Goal: Information Seeking & Learning: Learn about a topic

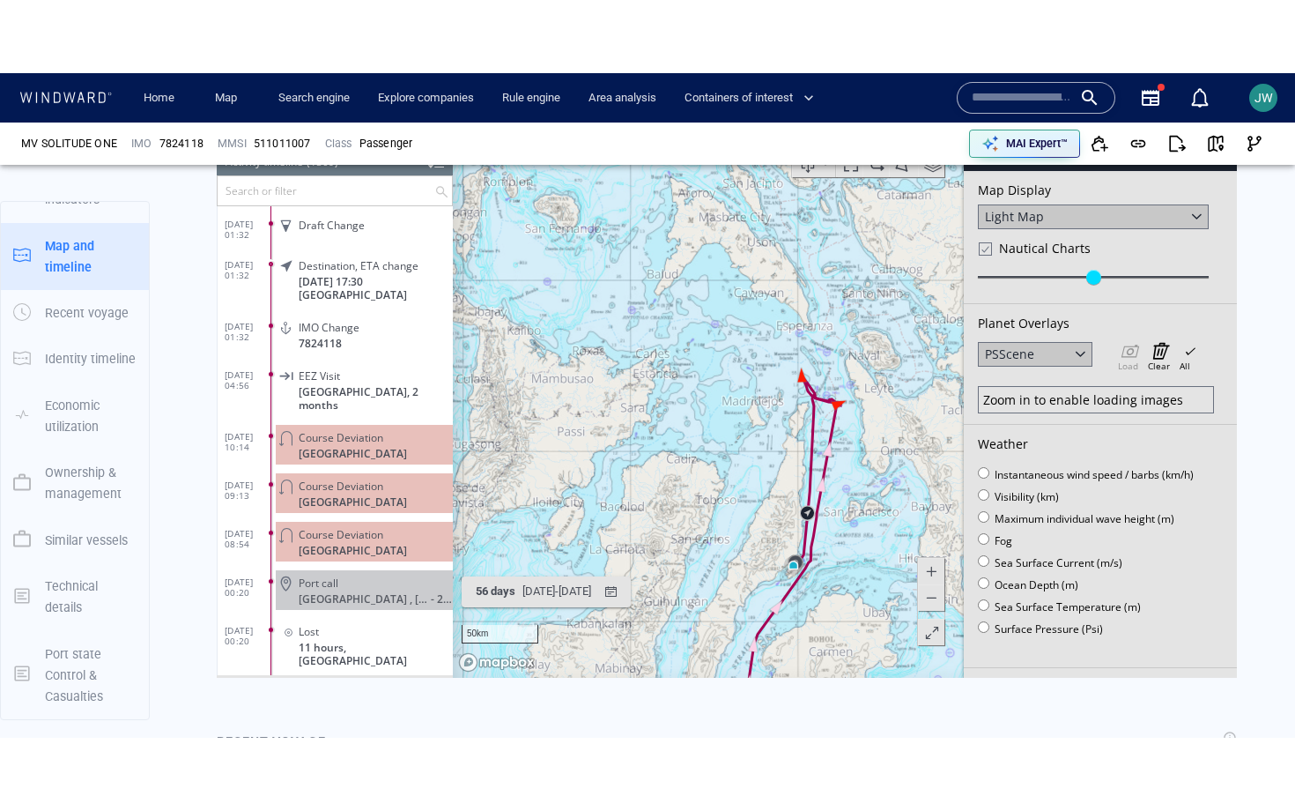
scroll to position [1201, 0]
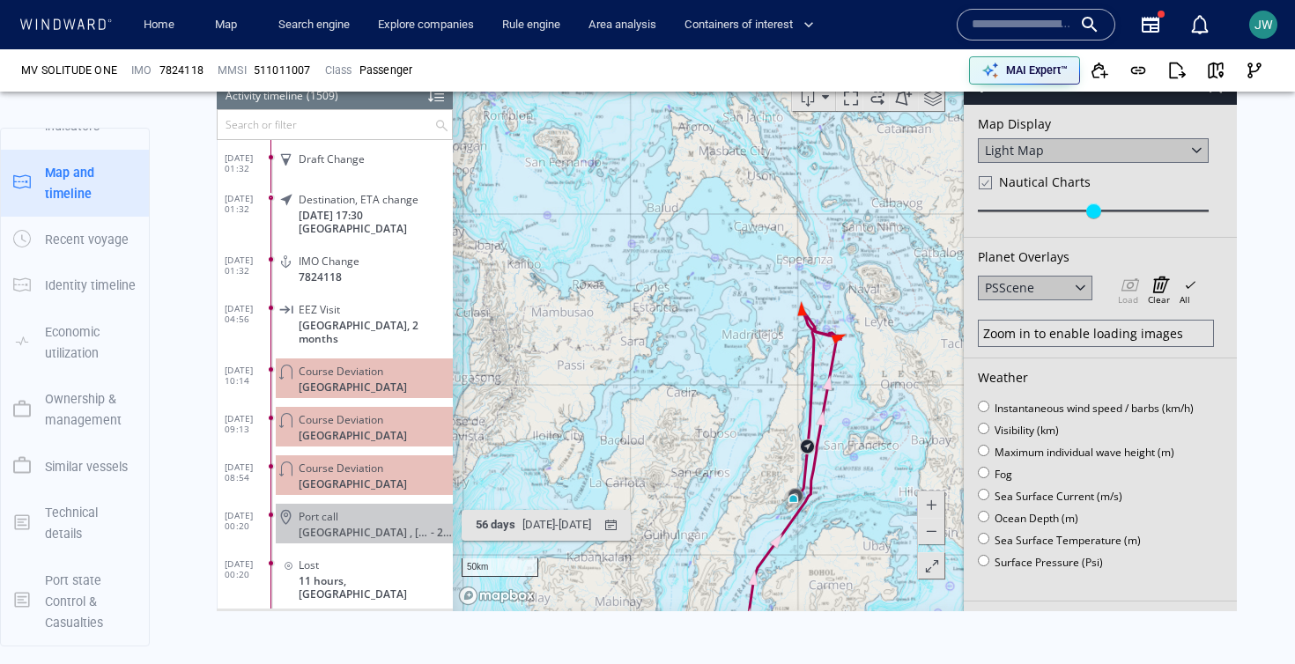
click at [930, 566] on span at bounding box center [932, 565] width 18 height 26
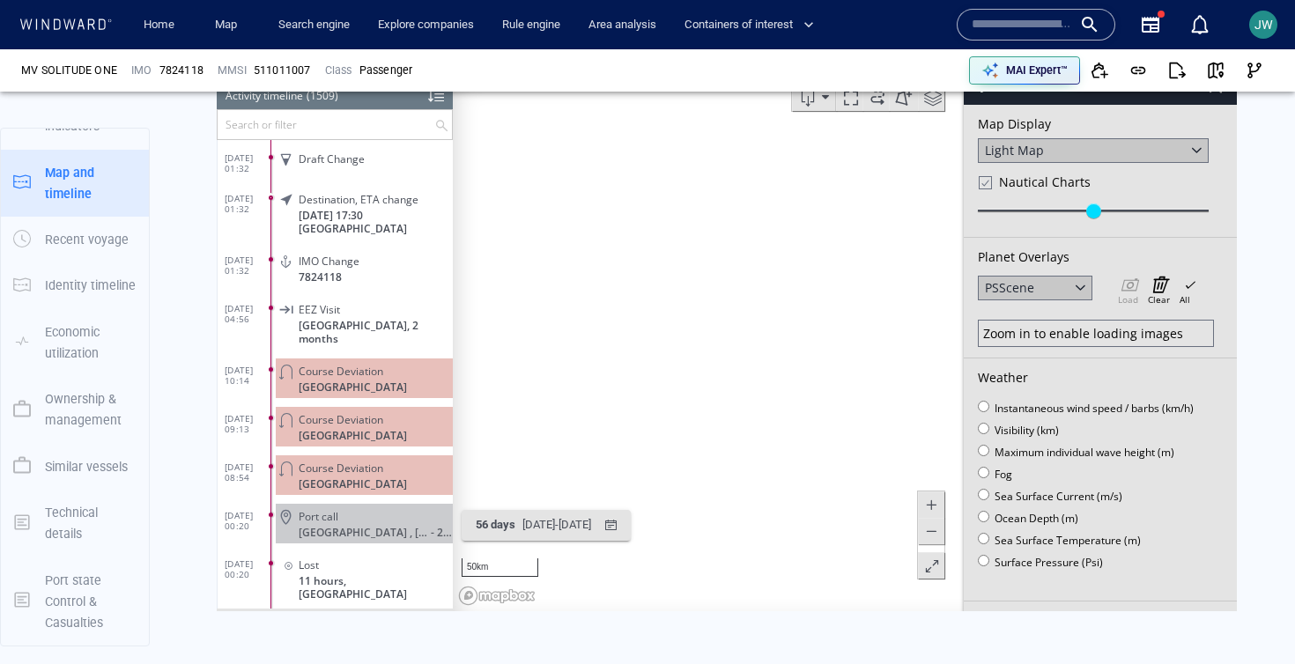
scroll to position [61, 0]
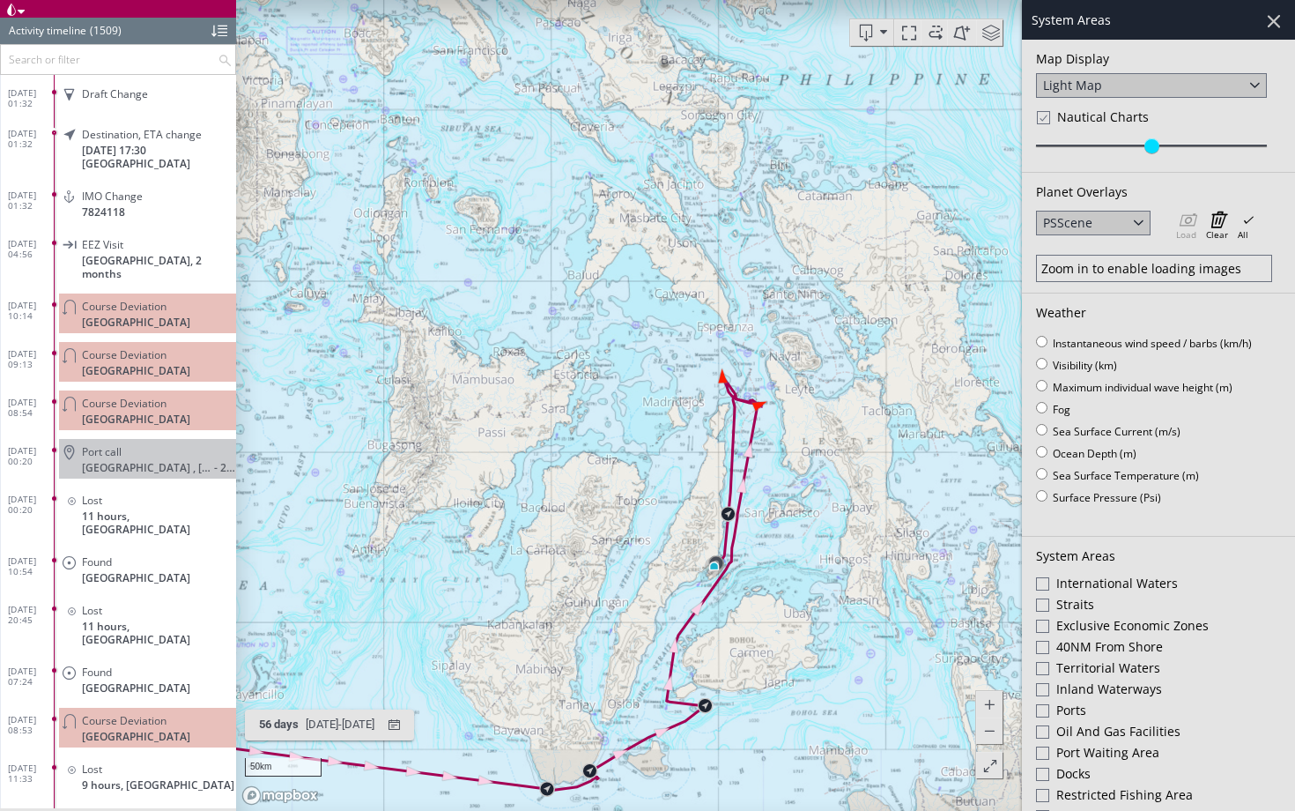
click at [1049, 123] on div at bounding box center [1042, 117] width 13 height 15
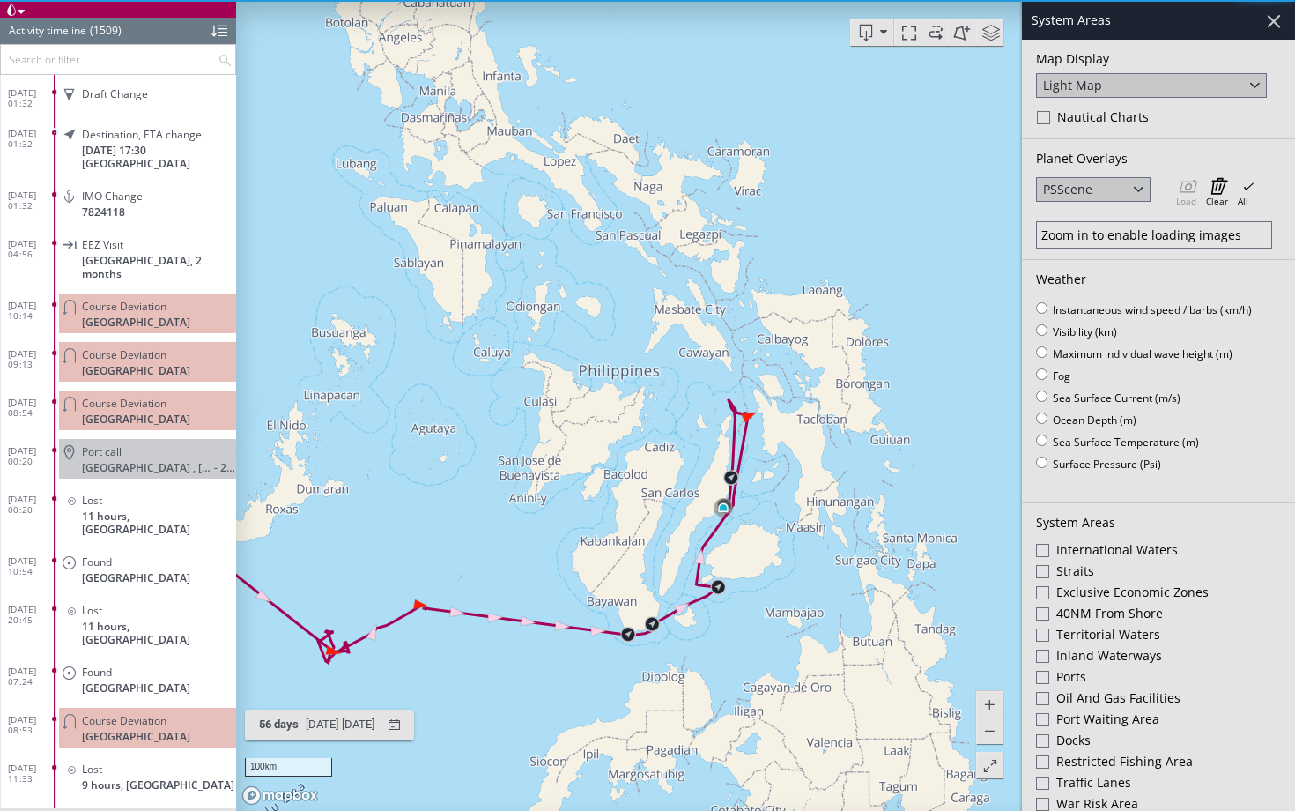
drag, startPoint x: 628, startPoint y: 490, endPoint x: 734, endPoint y: 452, distance: 112.3
click at [734, 452] on canvas "Map" at bounding box center [765, 405] width 1059 height 811
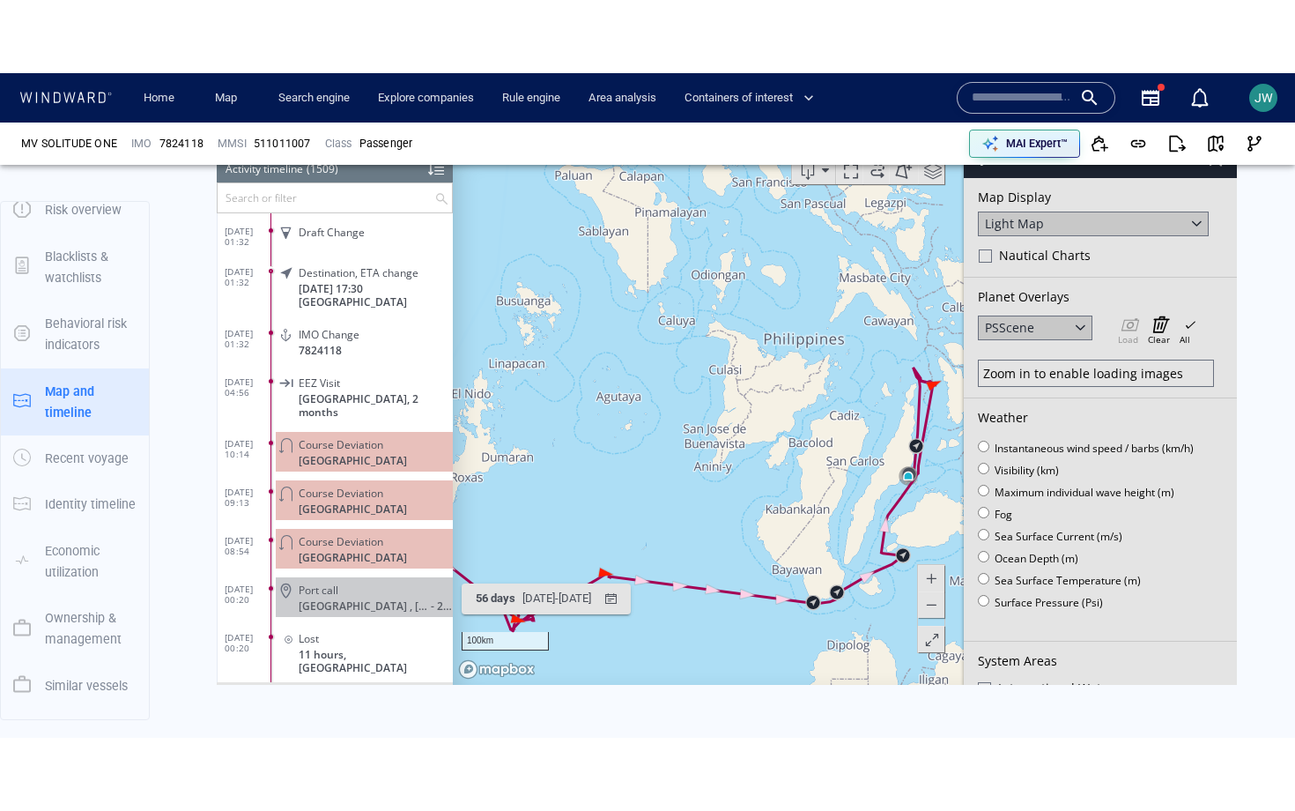
scroll to position [207, 0]
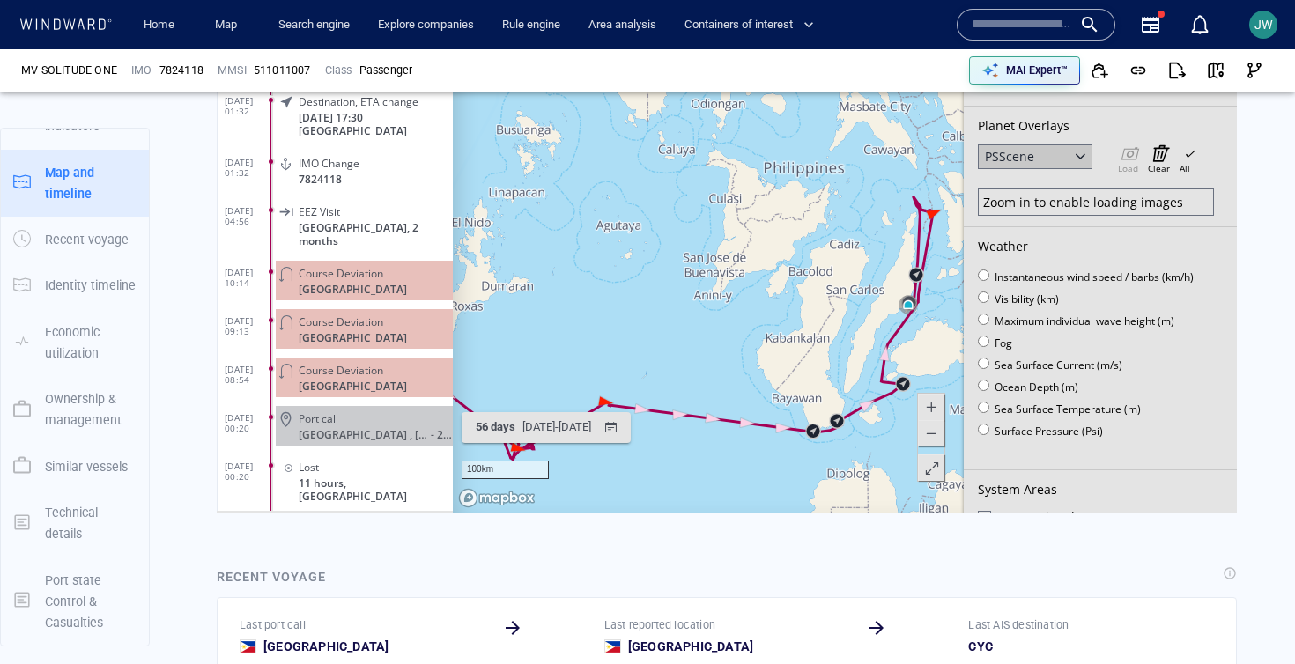
click at [930, 470] on span at bounding box center [932, 469] width 18 height 26
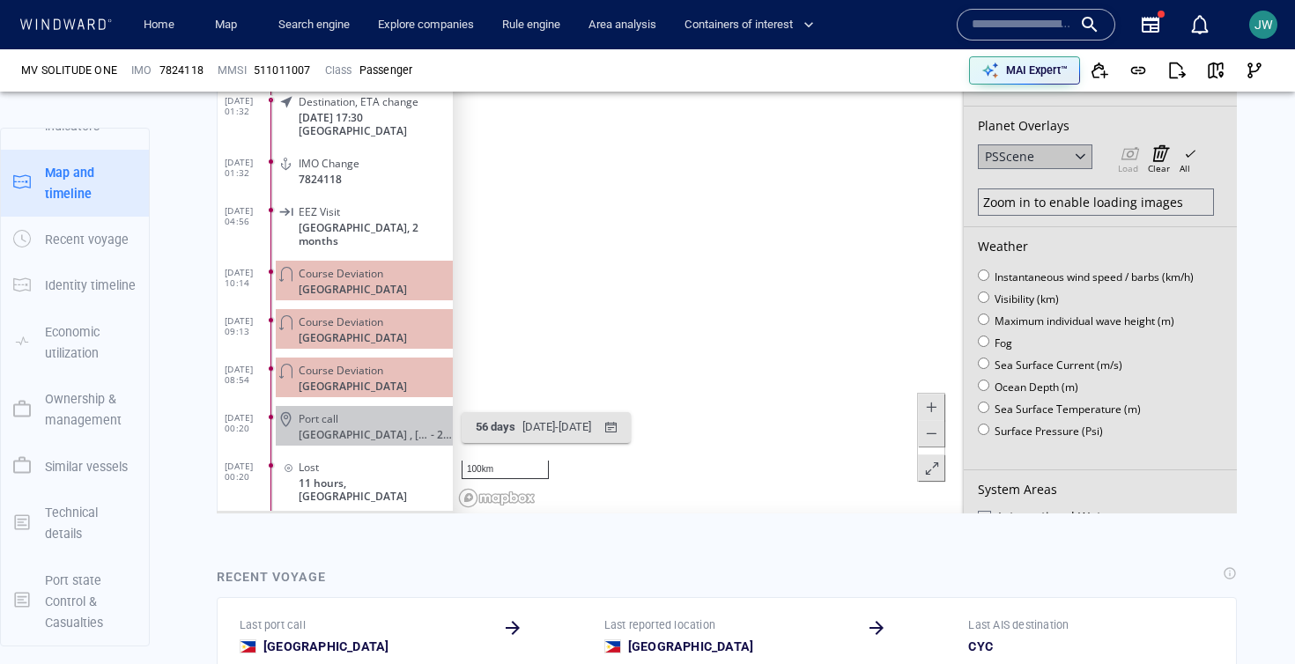
scroll to position [61, 0]
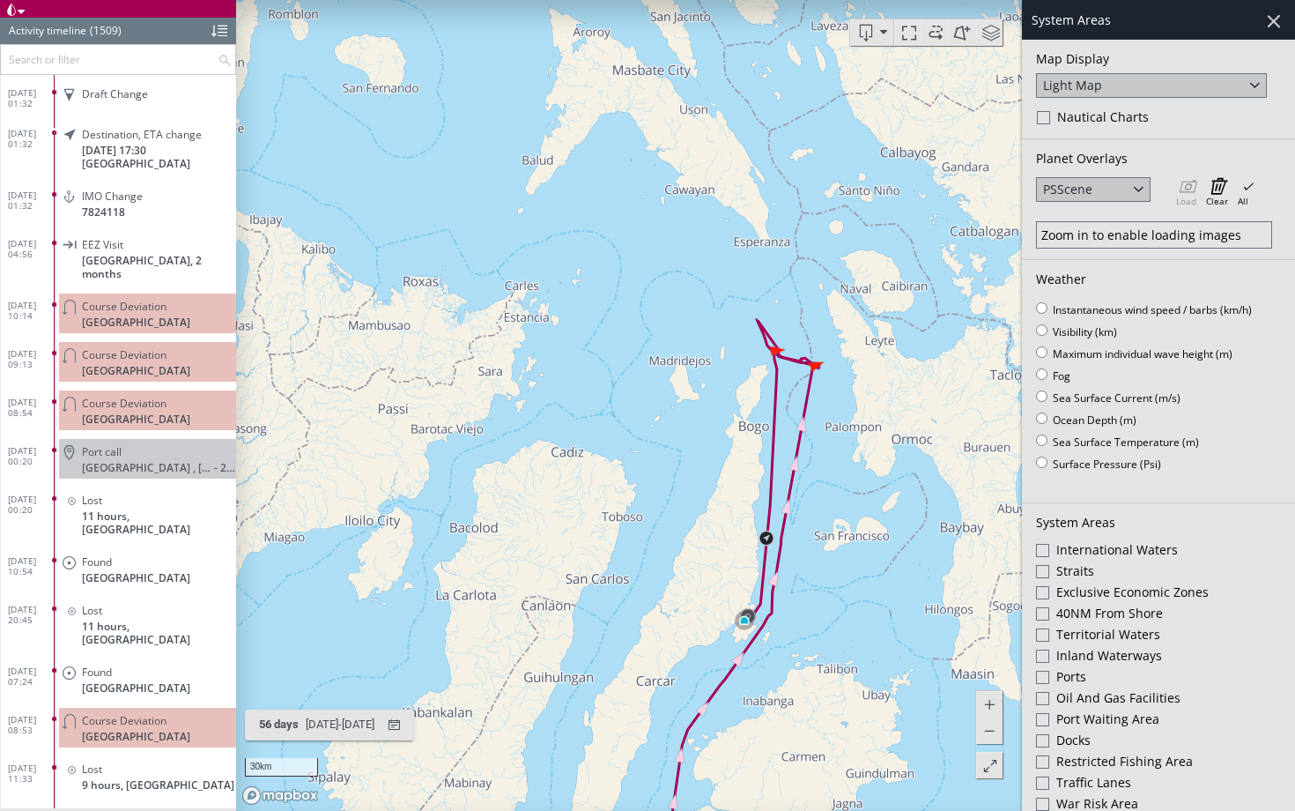
drag, startPoint x: 780, startPoint y: 425, endPoint x: 740, endPoint y: 456, distance: 50.8
click at [740, 456] on canvas "Map" at bounding box center [765, 405] width 1059 height 811
click at [934, 26] on span at bounding box center [935, 32] width 26 height 26
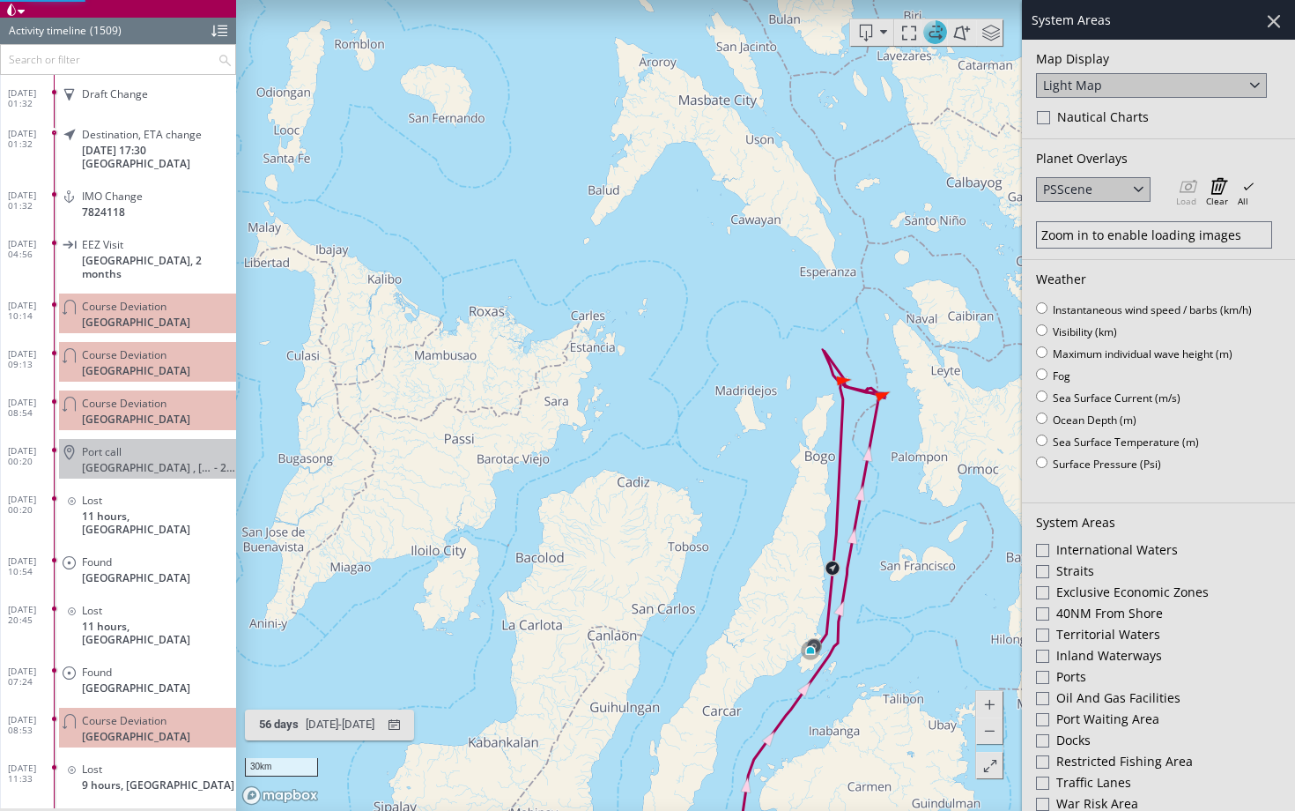
drag, startPoint x: 539, startPoint y: 228, endPoint x: 767, endPoint y: 385, distance: 276.2
click at [767, 385] on canvas "Map" at bounding box center [765, 405] width 1059 height 811
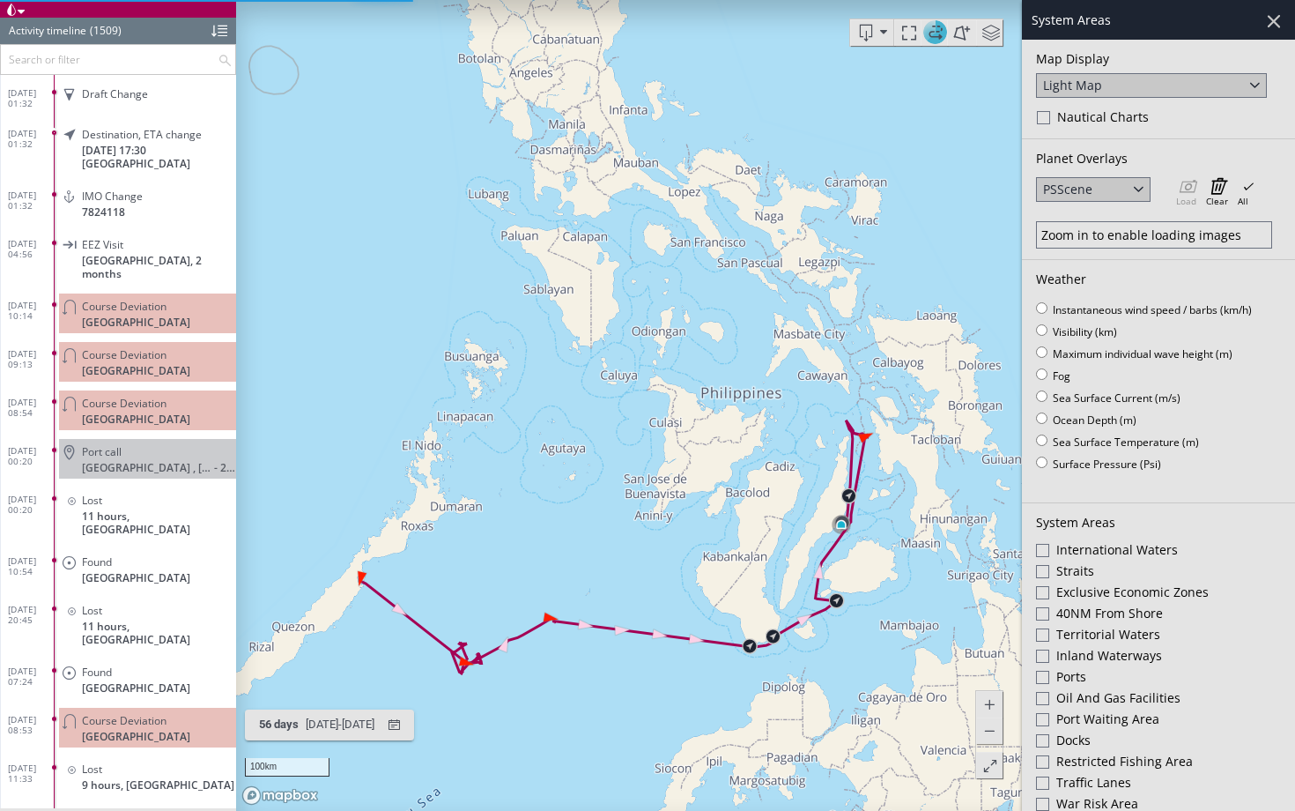
drag, startPoint x: 543, startPoint y: 348, endPoint x: 505, endPoint y: 348, distance: 37.9
click at [505, 346] on canvas "Map" at bounding box center [765, 405] width 1059 height 811
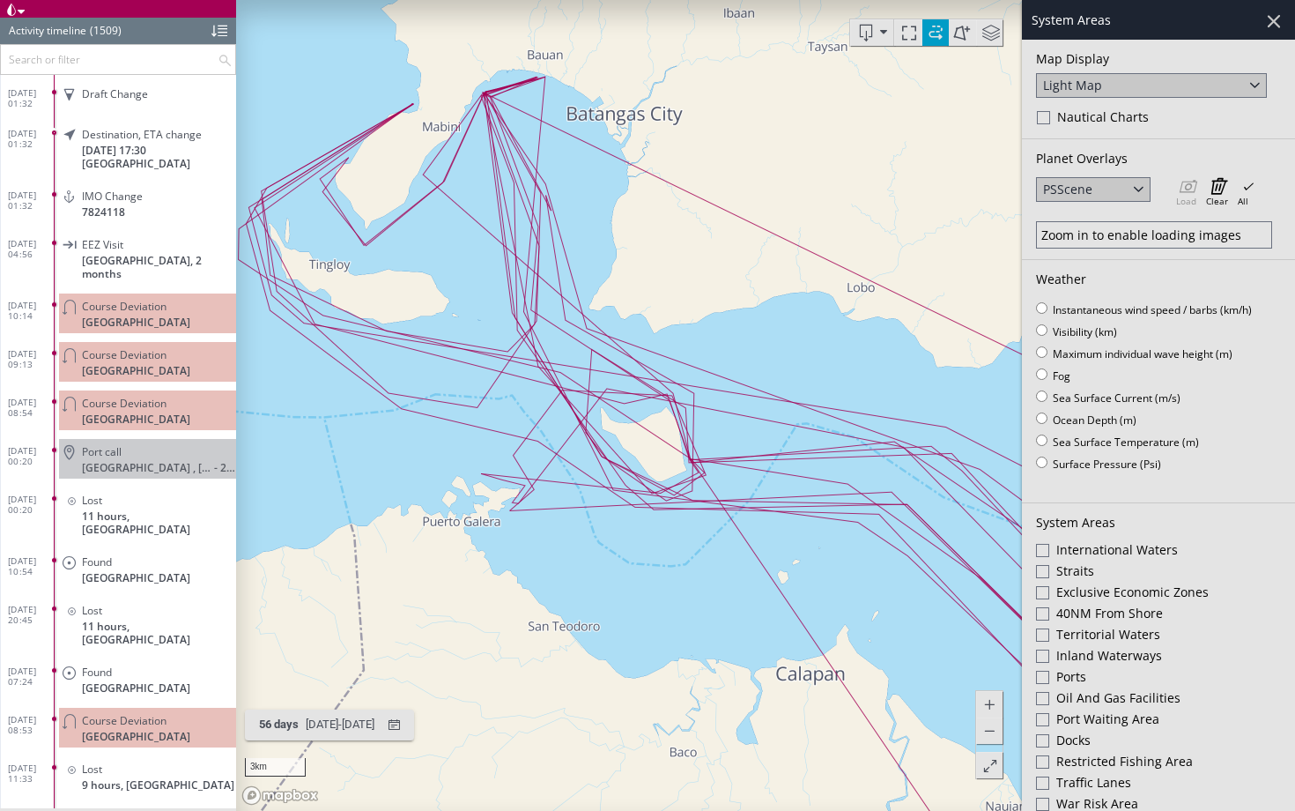
drag, startPoint x: 453, startPoint y: 174, endPoint x: 527, endPoint y: 206, distance: 80.9
click at [527, 206] on canvas "Map" at bounding box center [765, 405] width 1059 height 811
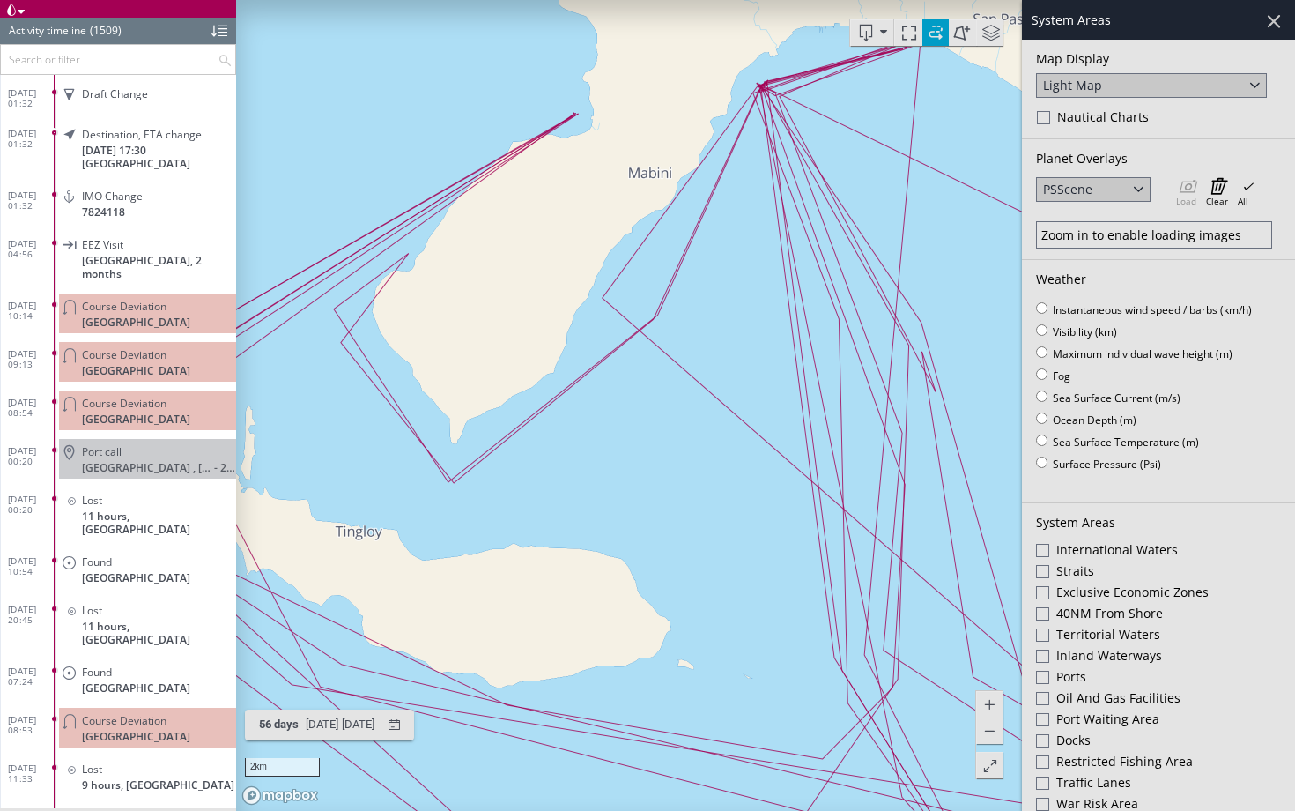
drag, startPoint x: 412, startPoint y: 144, endPoint x: 434, endPoint y: 204, distance: 63.8
click at [434, 204] on canvas "Map" at bounding box center [765, 405] width 1059 height 811
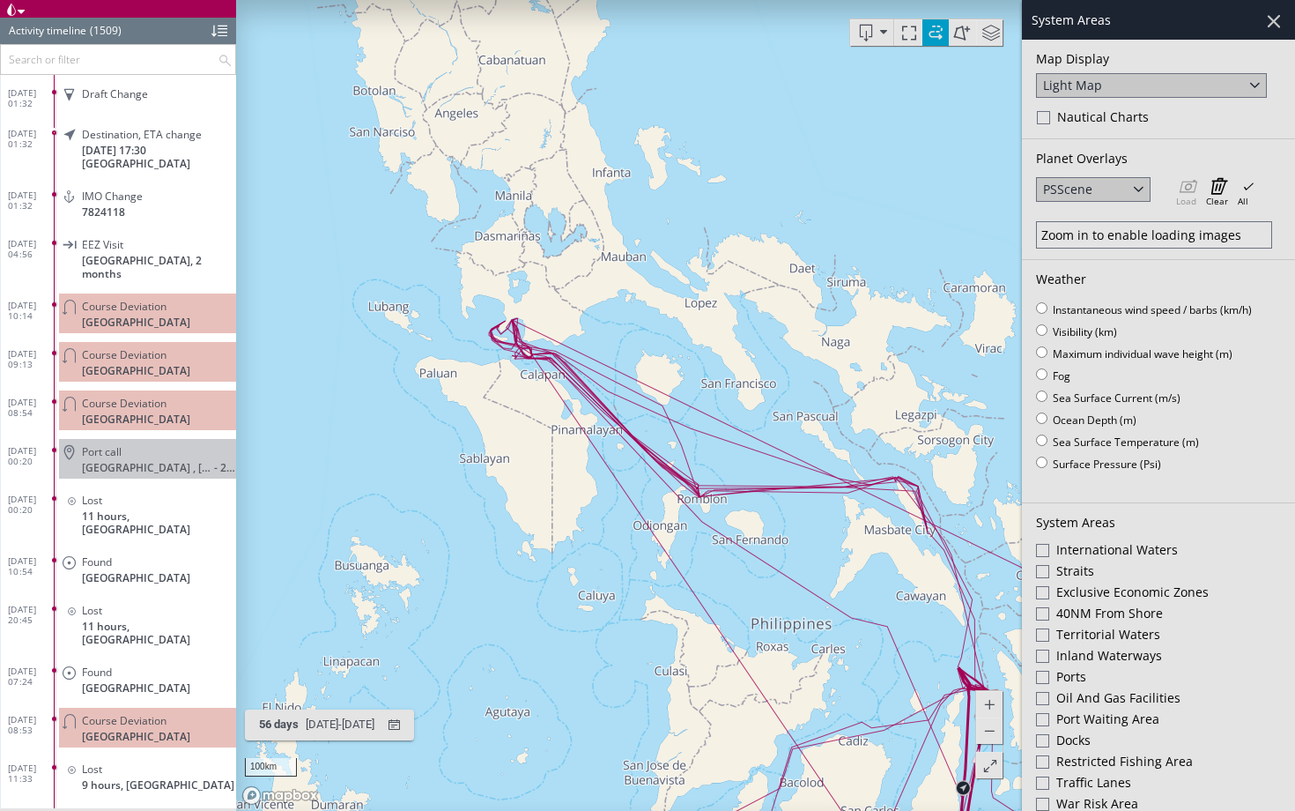
drag, startPoint x: 477, startPoint y: 534, endPoint x: 555, endPoint y: 322, distance: 225.5
click at [555, 322] on canvas "Map" at bounding box center [765, 405] width 1059 height 811
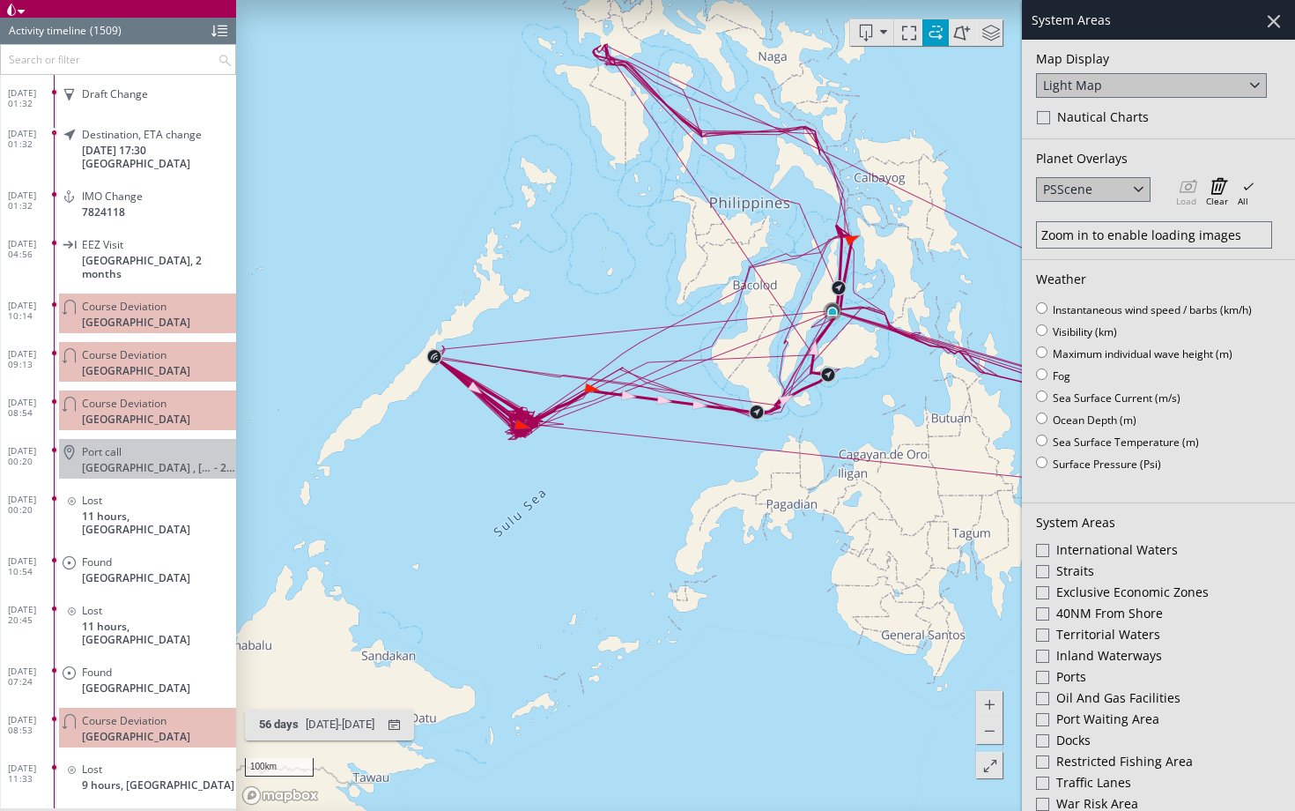
click at [933, 33] on span at bounding box center [935, 32] width 26 height 26
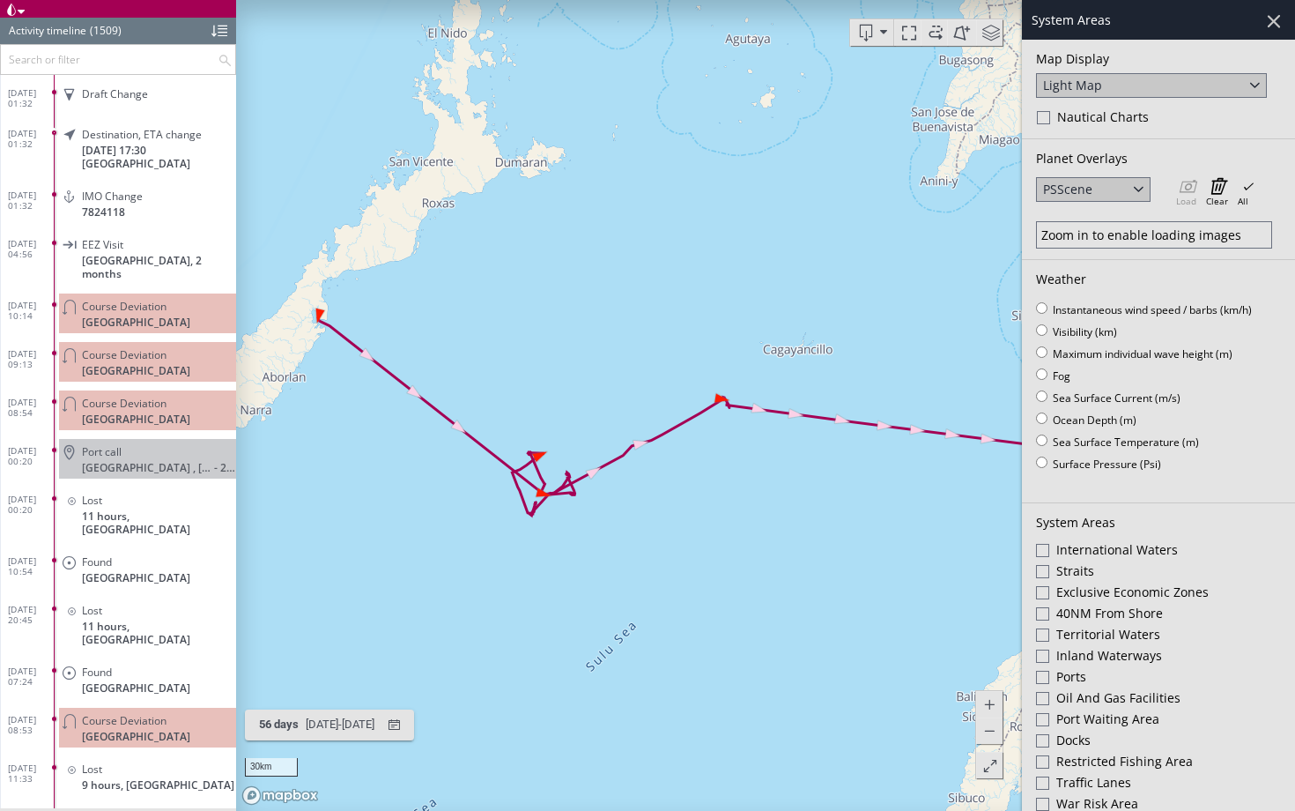
drag, startPoint x: 304, startPoint y: 354, endPoint x: 455, endPoint y: 420, distance: 164.5
click at [455, 420] on canvas "Map" at bounding box center [765, 405] width 1059 height 811
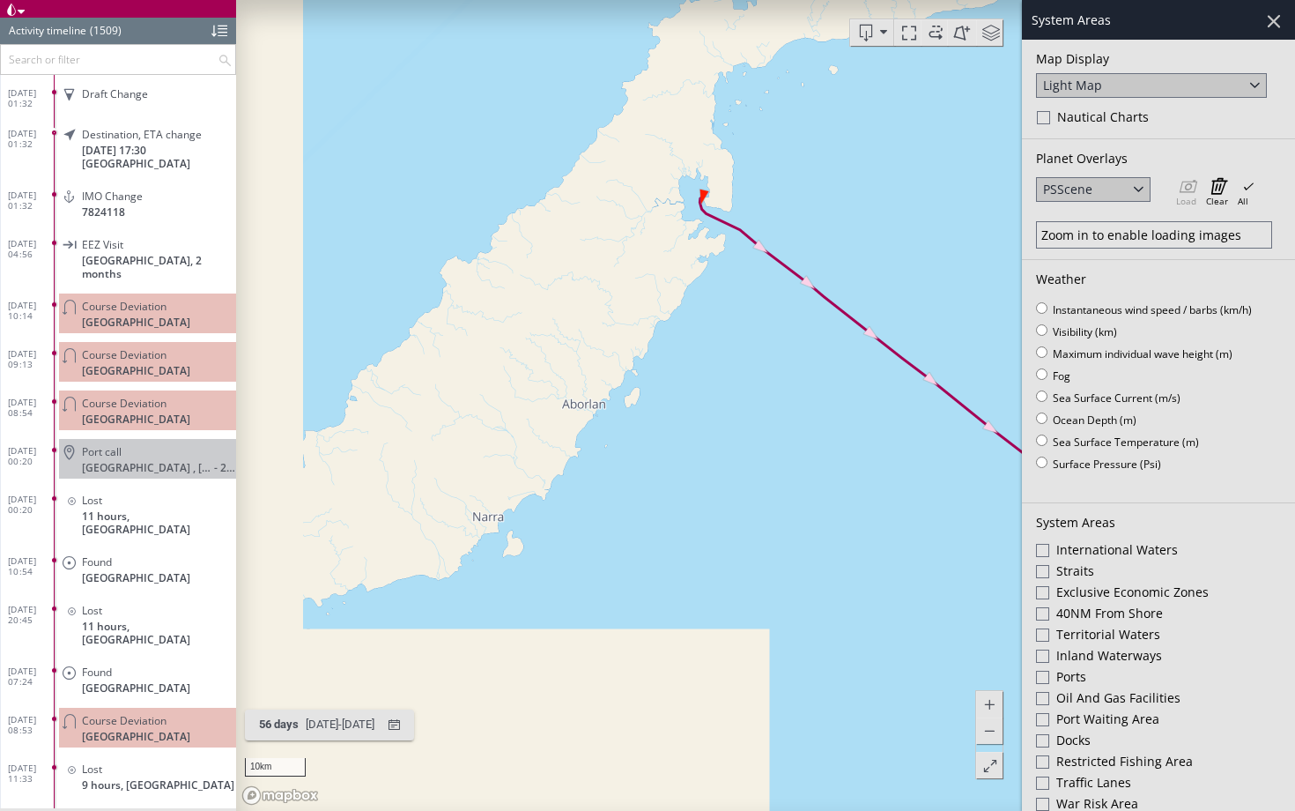
drag, startPoint x: 478, startPoint y: 560, endPoint x: 669, endPoint y: 285, distance: 334.8
click at [669, 285] on canvas "Map" at bounding box center [765, 405] width 1059 height 811
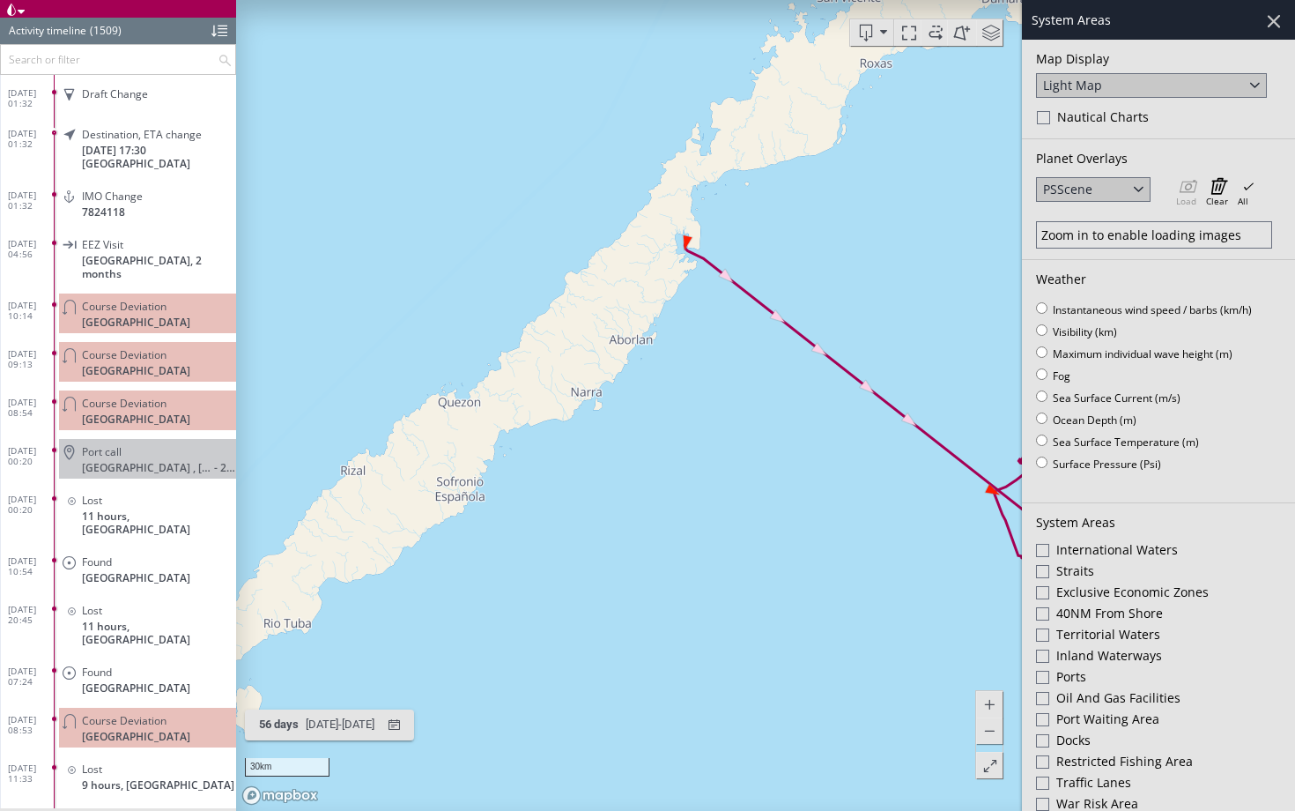
drag, startPoint x: 610, startPoint y: 346, endPoint x: 658, endPoint y: 293, distance: 71.7
click at [661, 293] on canvas "Map" at bounding box center [765, 405] width 1059 height 811
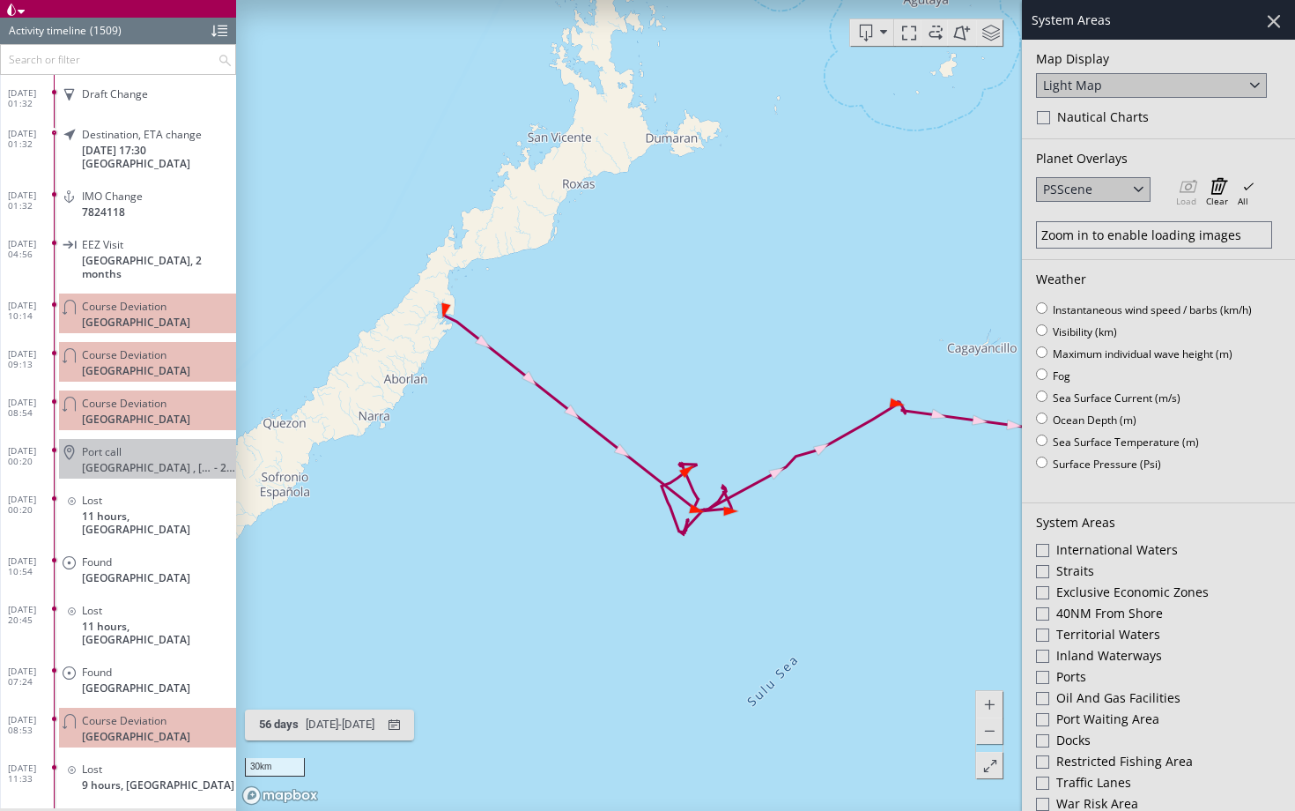
drag, startPoint x: 814, startPoint y: 163, endPoint x: 547, endPoint y: 251, distance: 281.1
click at [548, 251] on canvas "Map" at bounding box center [765, 405] width 1059 height 811
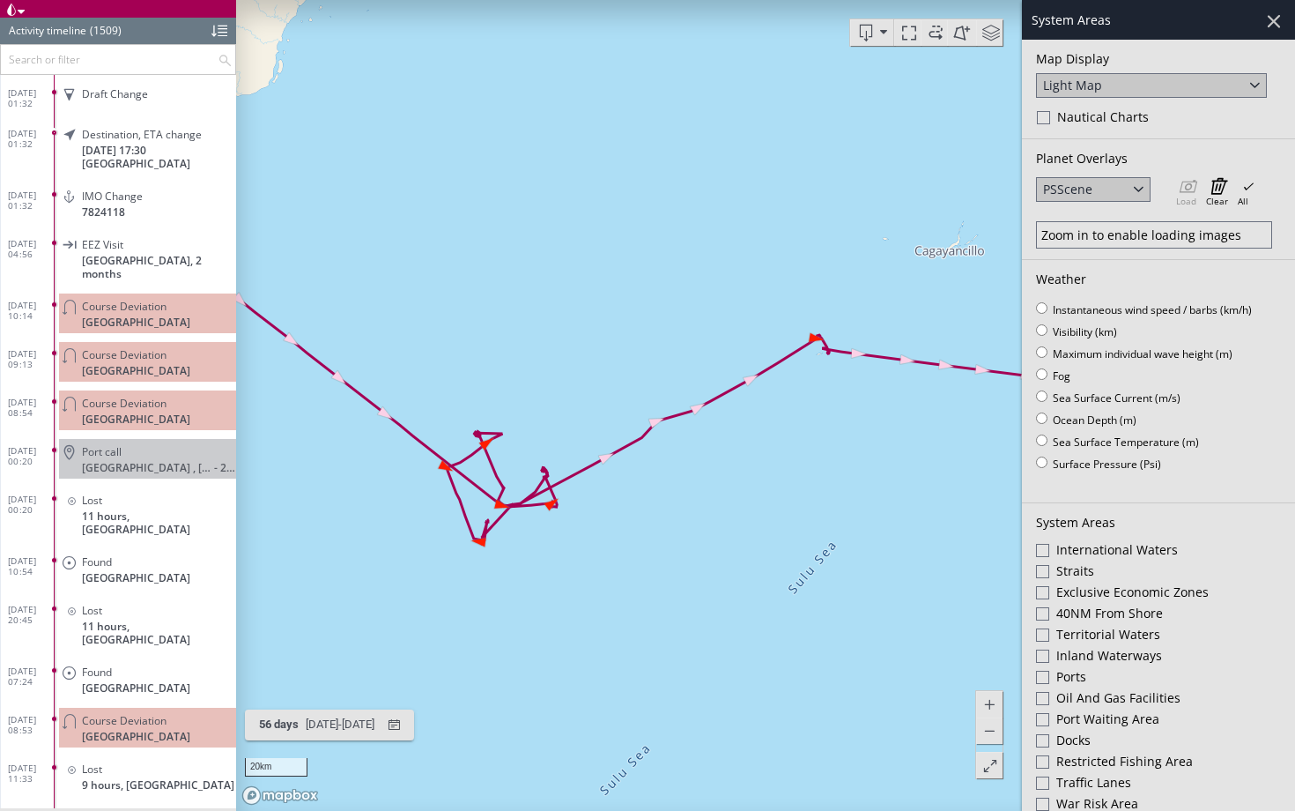
drag, startPoint x: 730, startPoint y: 414, endPoint x: 558, endPoint y: 352, distance: 183.4
click at [557, 352] on canvas "Map" at bounding box center [765, 405] width 1059 height 811
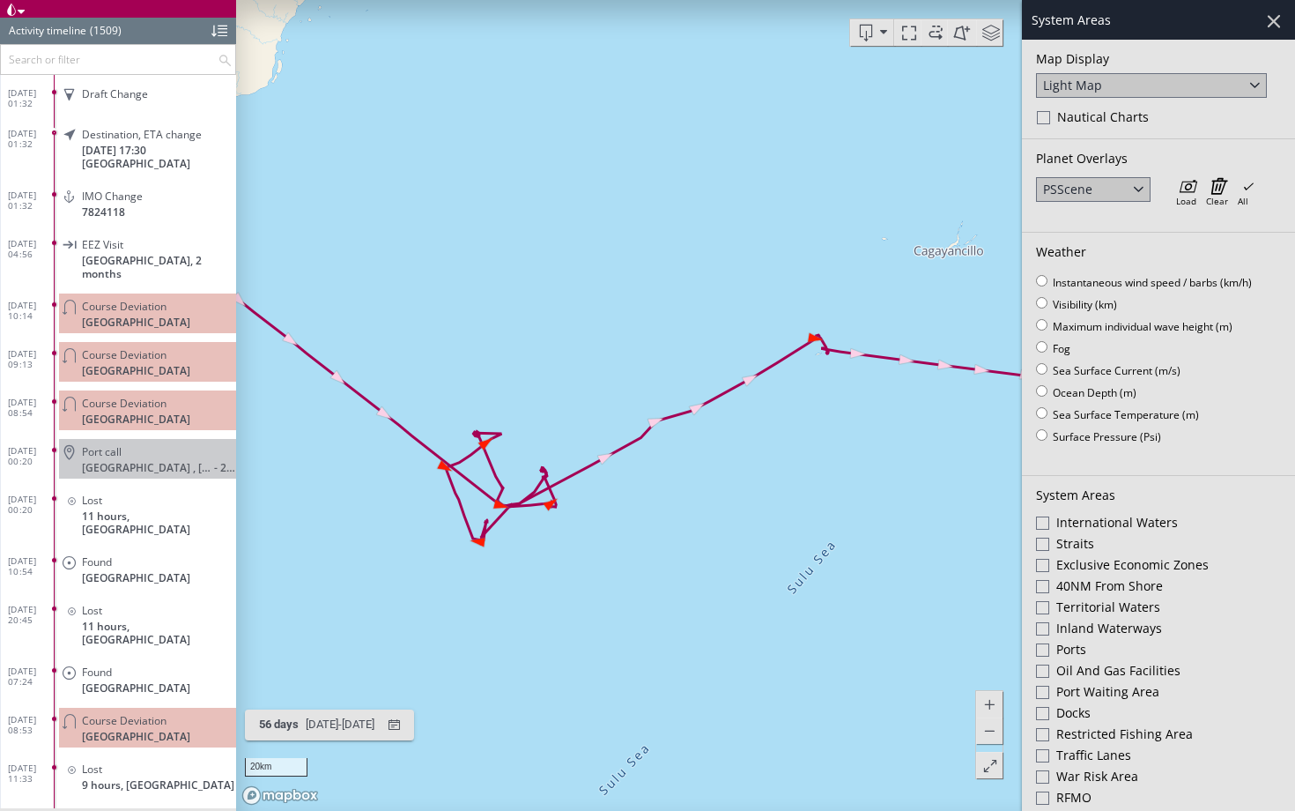
click at [1043, 118] on div at bounding box center [1043, 117] width 13 height 13
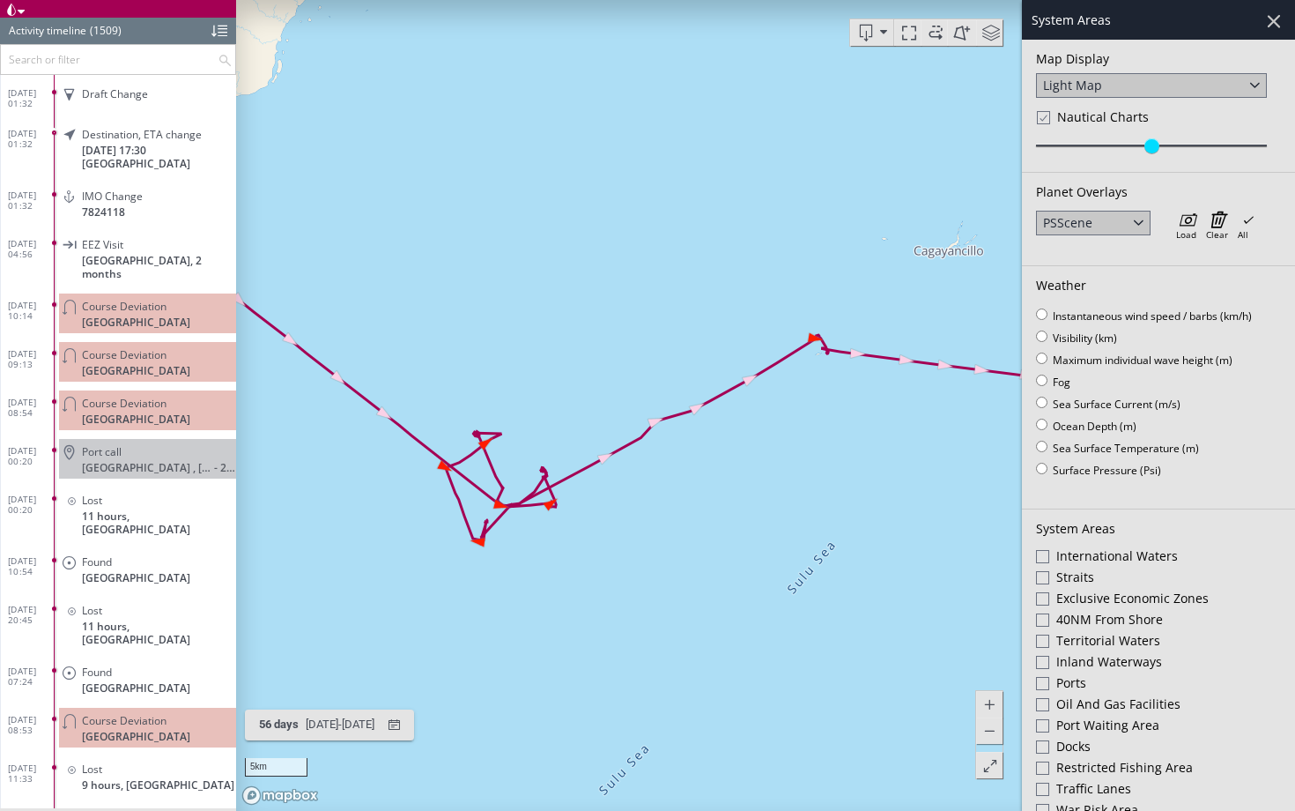
drag, startPoint x: 500, startPoint y: 448, endPoint x: 600, endPoint y: 262, distance: 211.3
click at [600, 262] on canvas "Map" at bounding box center [765, 405] width 1059 height 811
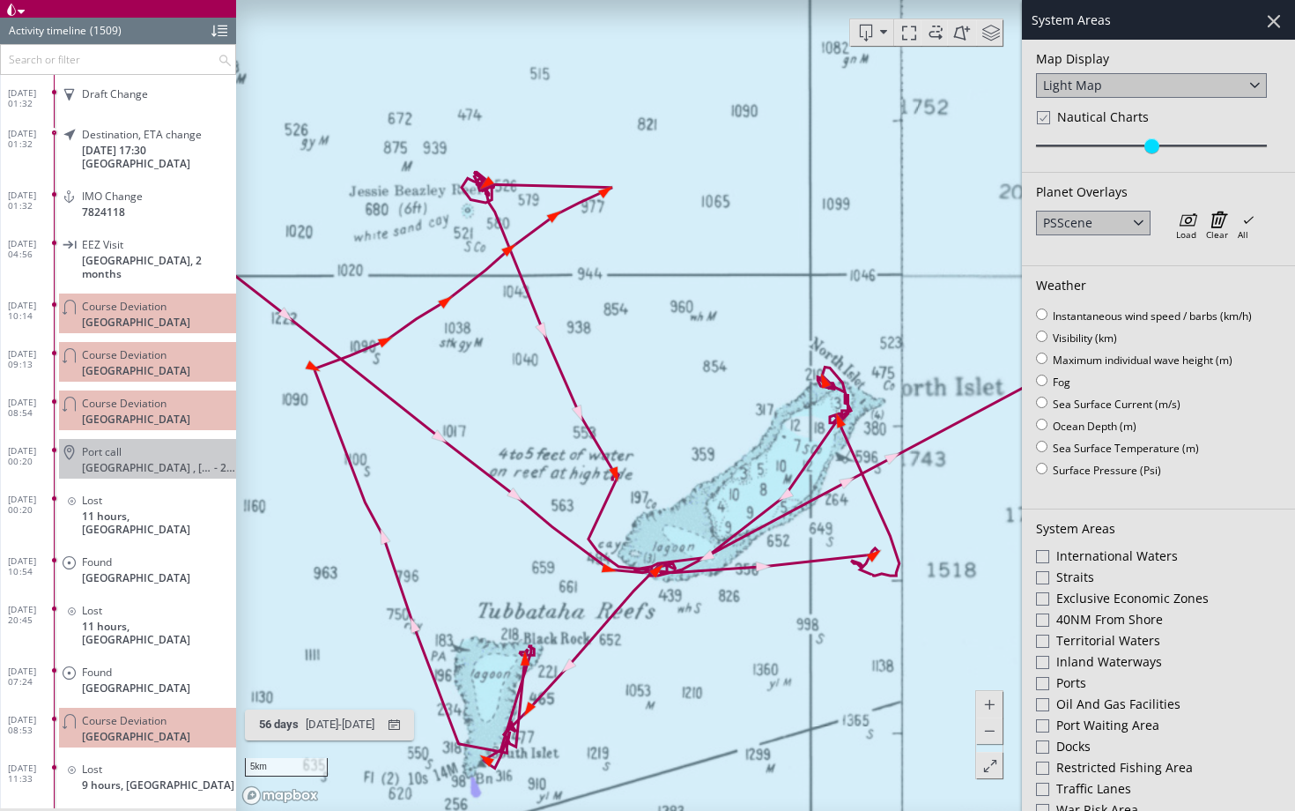
drag, startPoint x: 667, startPoint y: 327, endPoint x: 667, endPoint y: 230, distance: 96.9
click at [667, 229] on canvas "Map" at bounding box center [765, 405] width 1059 height 811
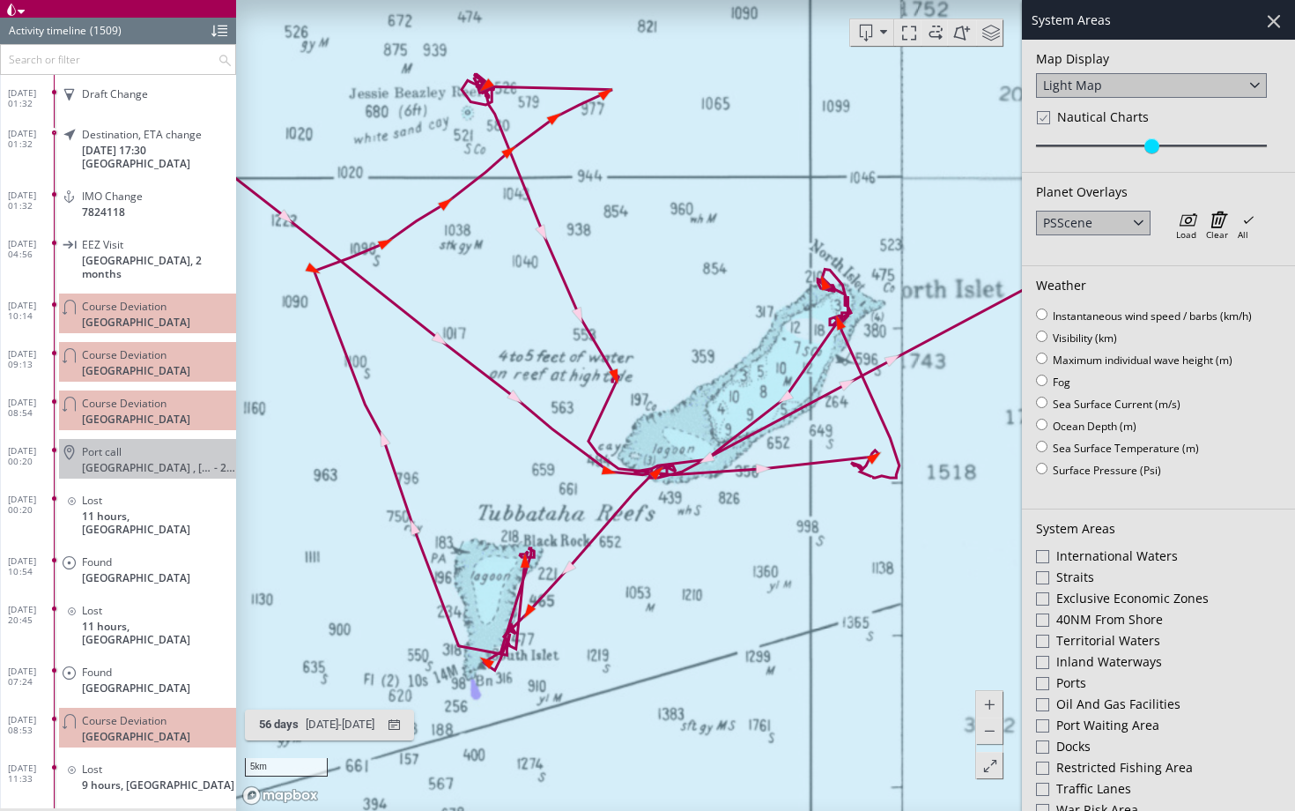
drag, startPoint x: 709, startPoint y: 263, endPoint x: 612, endPoint y: 263, distance: 96.9
click at [612, 263] on canvas "Map" at bounding box center [765, 405] width 1059 height 811
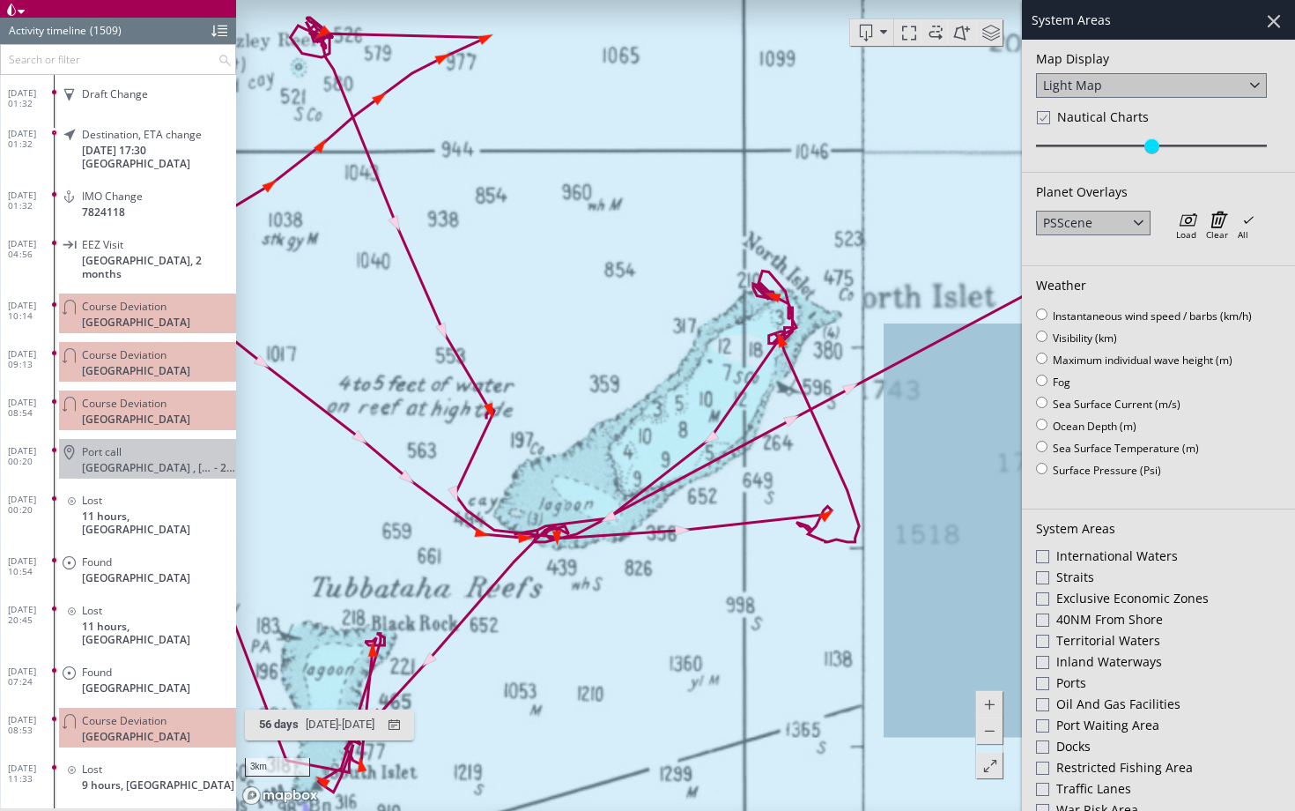
drag, startPoint x: 612, startPoint y: 263, endPoint x: 575, endPoint y: 245, distance: 41.4
click at [575, 245] on canvas "Map" at bounding box center [765, 405] width 1059 height 811
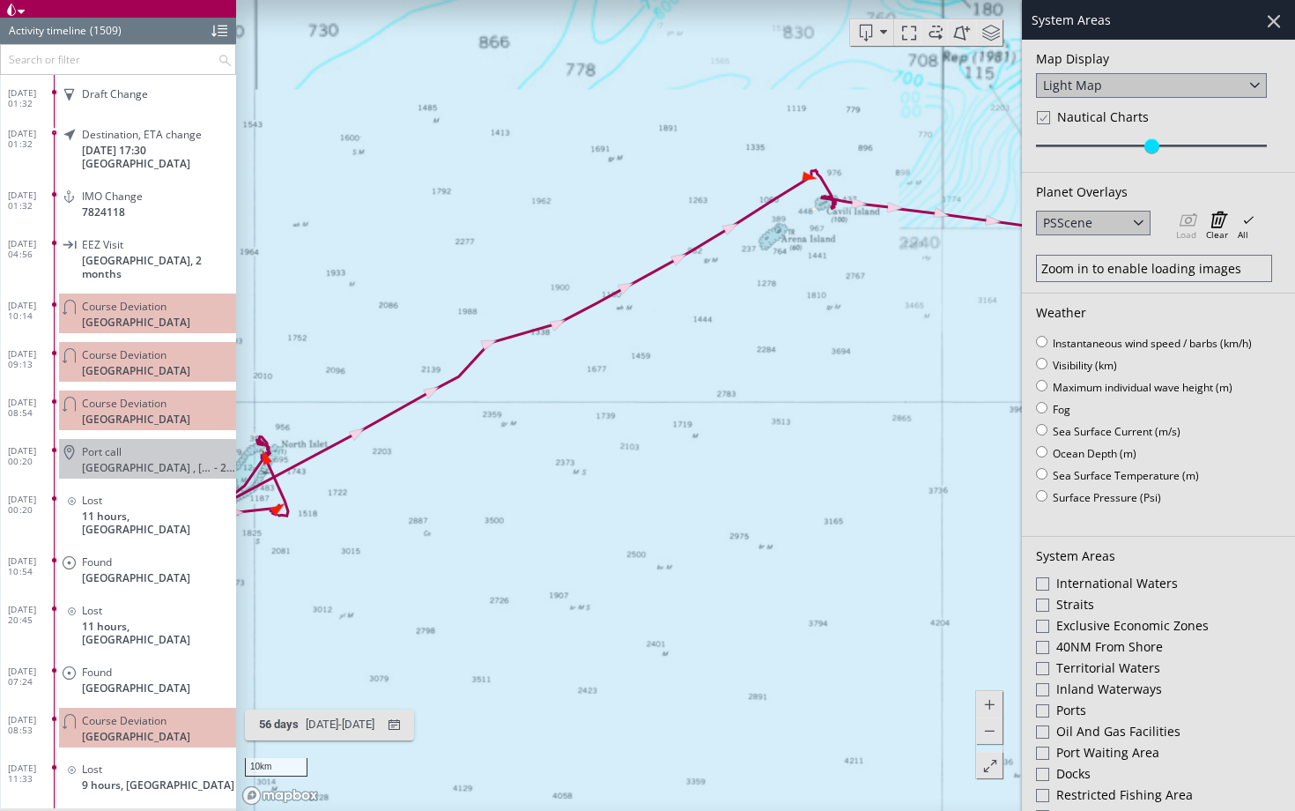
drag, startPoint x: 826, startPoint y: 221, endPoint x: 768, endPoint y: 328, distance: 121.0
click at [768, 332] on canvas "Map" at bounding box center [765, 405] width 1059 height 811
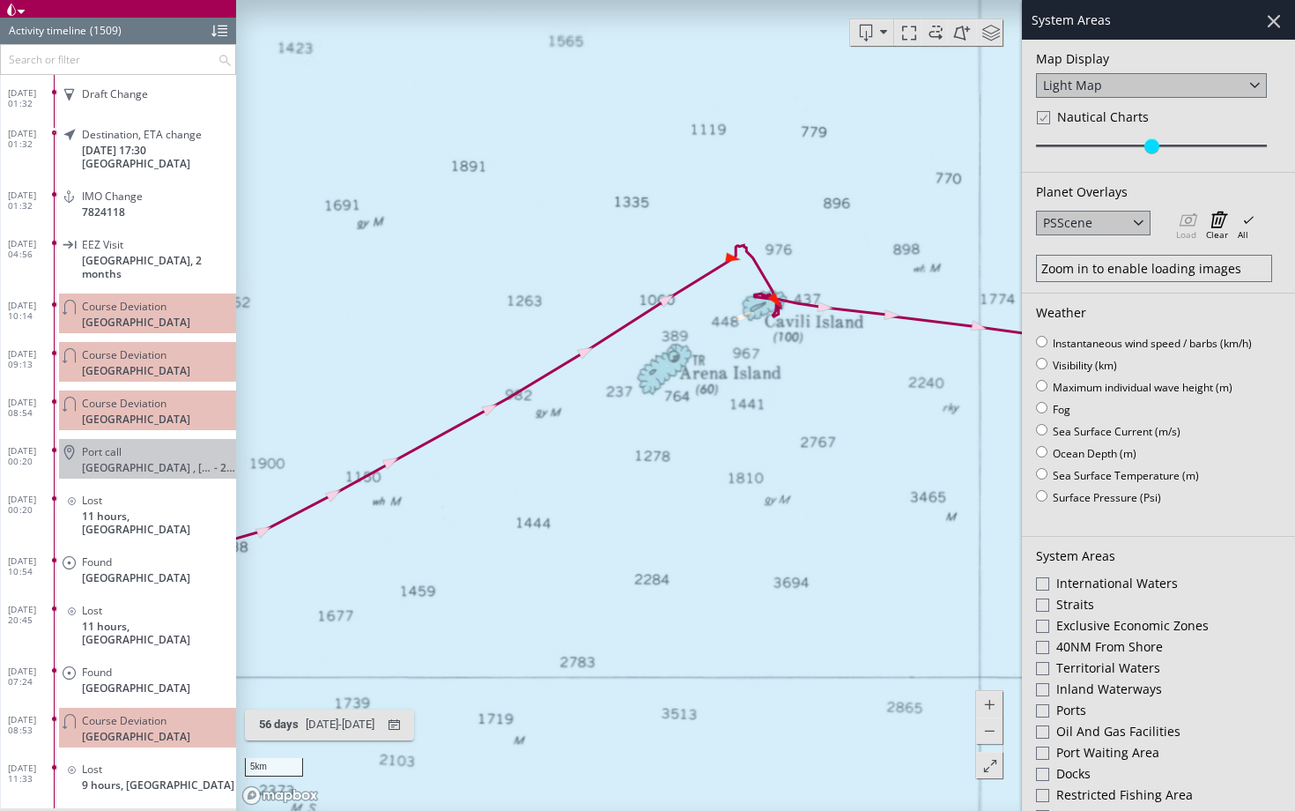
drag, startPoint x: 813, startPoint y: 364, endPoint x: 616, endPoint y: 446, distance: 213.7
click at [616, 446] on canvas "Map" at bounding box center [765, 405] width 1059 height 811
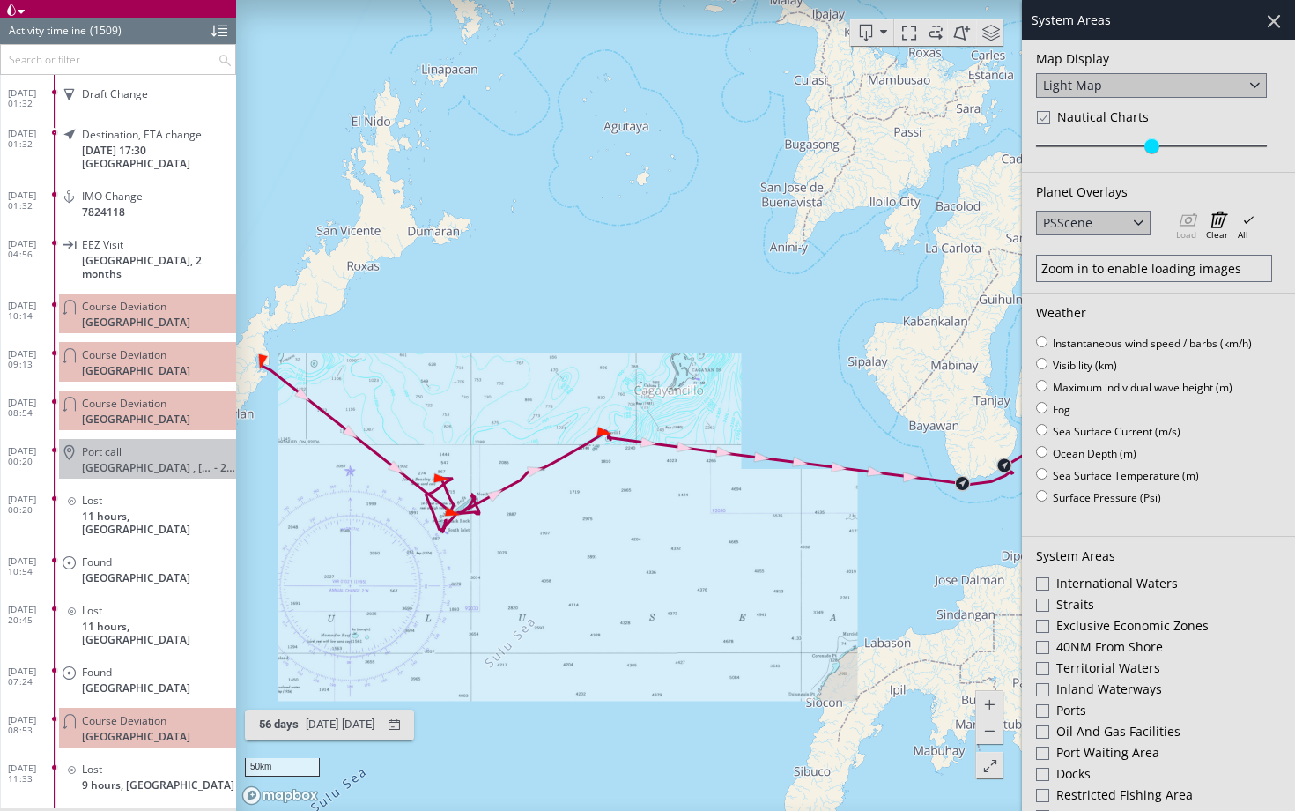
drag, startPoint x: 616, startPoint y: 446, endPoint x: 465, endPoint y: 446, distance: 150.7
click at [465, 446] on canvas "Map" at bounding box center [765, 405] width 1059 height 811
drag, startPoint x: 465, startPoint y: 446, endPoint x: 527, endPoint y: 438, distance: 62.2
click at [527, 438] on canvas "Map" at bounding box center [765, 405] width 1059 height 811
